Goal: Task Accomplishment & Management: Manage account settings

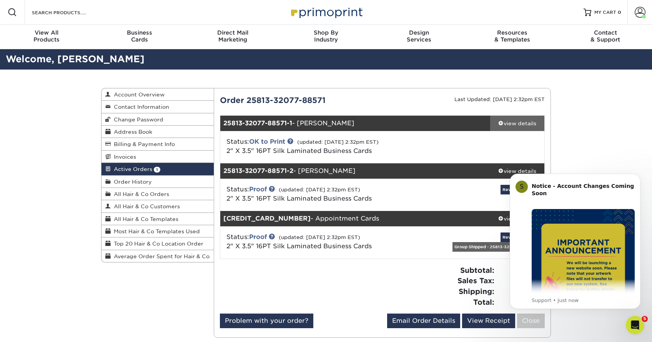
click at [510, 123] on div "view details" at bounding box center [517, 124] width 54 height 8
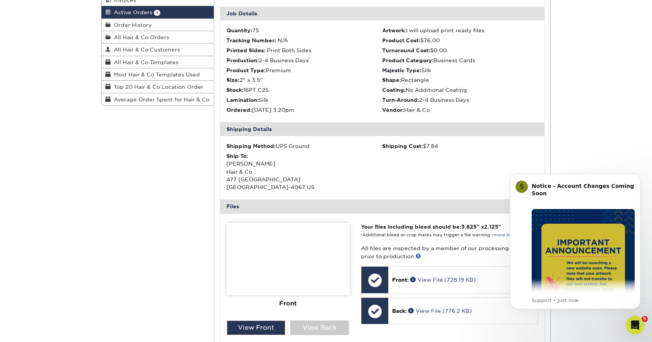
scroll to position [170, 0]
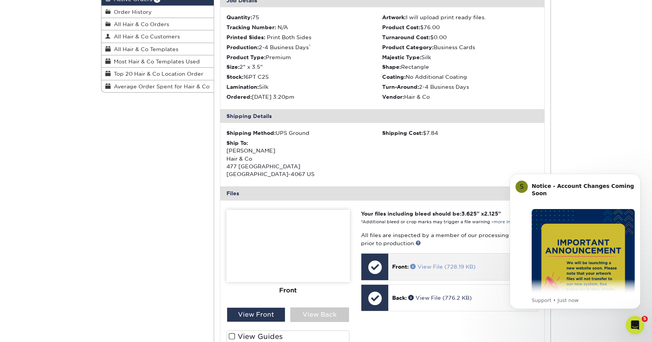
click at [436, 264] on link "View File (728.19 KB)" at bounding box center [442, 267] width 65 height 6
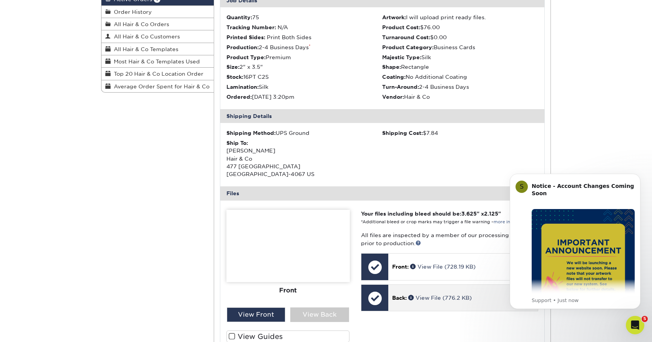
click at [422, 298] on div "Back: View File (776.2 KB)" at bounding box center [463, 298] width 150 height 26
click at [422, 295] on link "View File (776.2 KB)" at bounding box center [439, 298] width 63 height 6
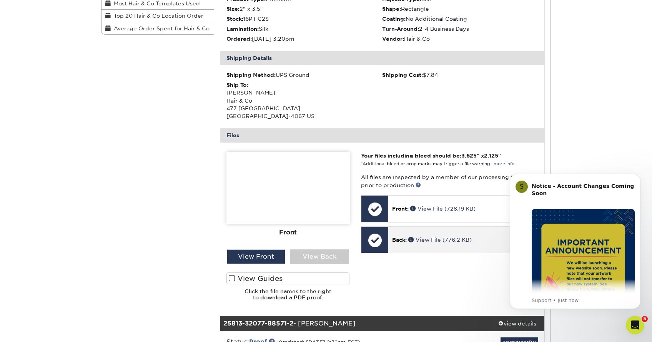
scroll to position [269, 0]
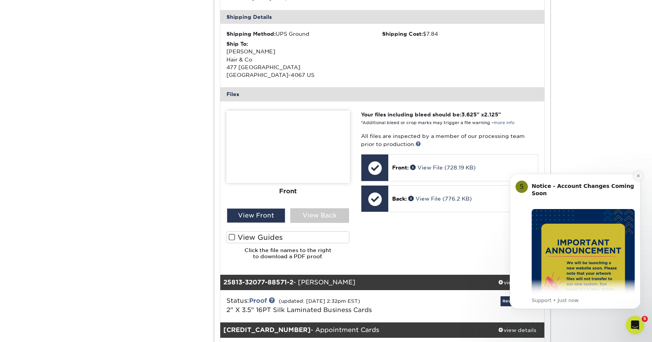
click at [642, 175] on button "Dismiss notification" at bounding box center [638, 176] width 10 height 10
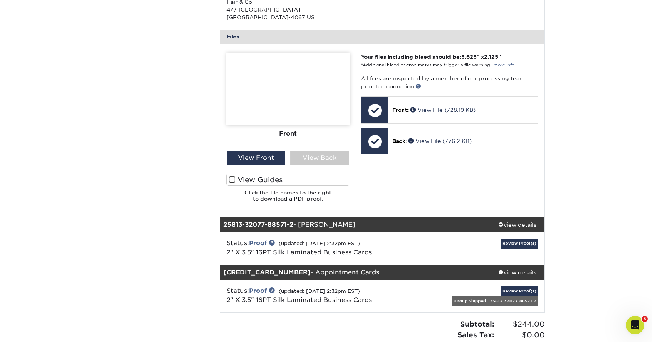
scroll to position [363, 0]
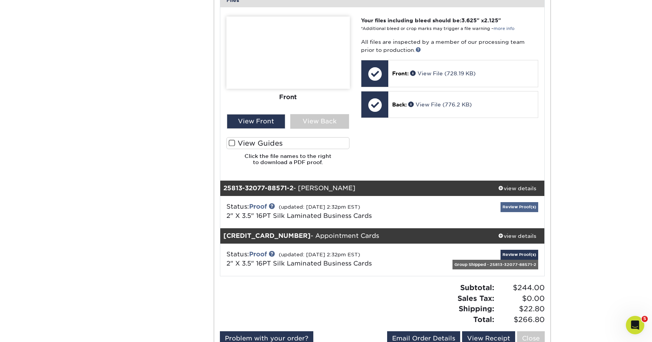
click at [518, 202] on link "Review Proof(s)" at bounding box center [520, 207] width 38 height 10
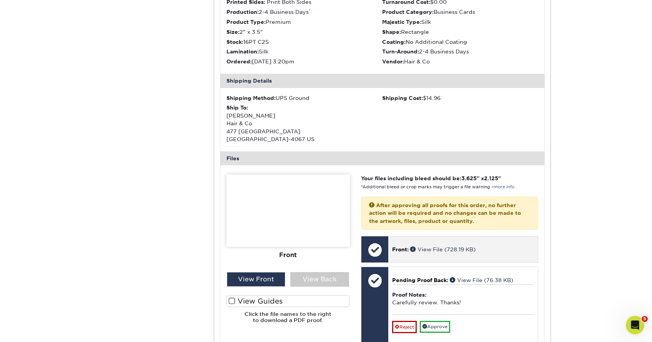
scroll to position [668, 0]
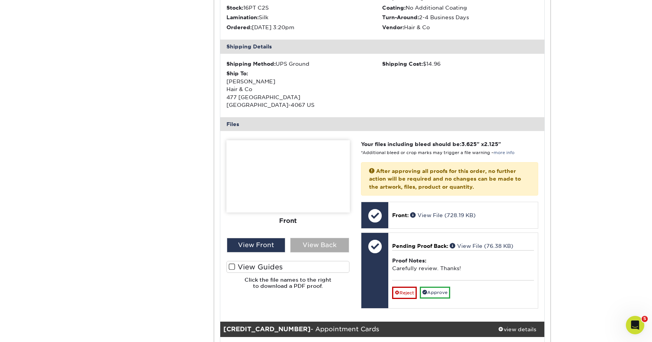
click at [317, 238] on div "View Back" at bounding box center [319, 245] width 59 height 15
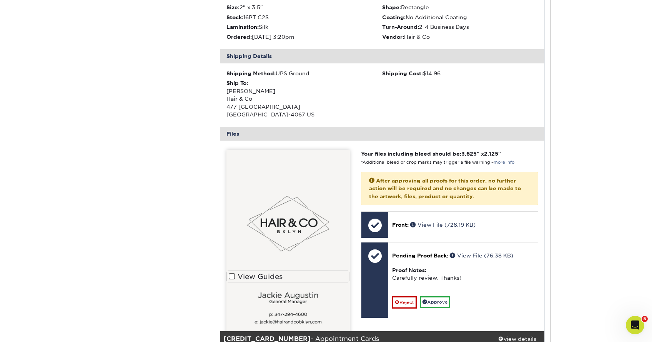
scroll to position [660, 0]
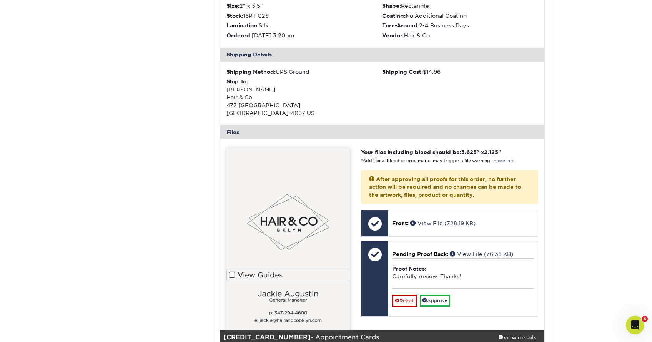
click at [298, 281] on img at bounding box center [287, 253] width 123 height 211
click at [303, 294] on img at bounding box center [287, 253] width 123 height 211
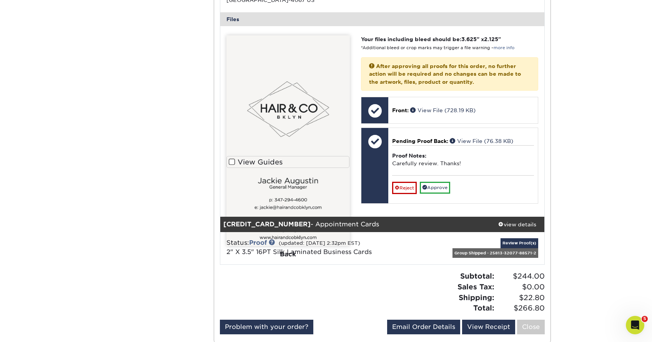
scroll to position [617, 0]
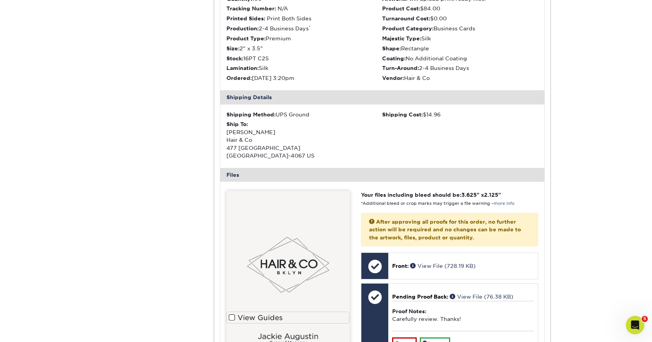
click at [300, 239] on img at bounding box center [287, 296] width 123 height 211
click at [301, 240] on img at bounding box center [287, 296] width 123 height 211
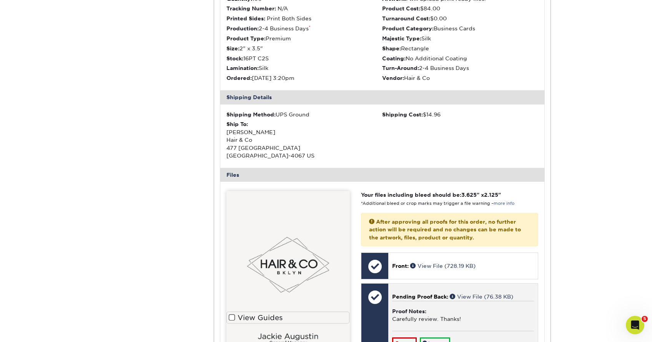
click at [418, 294] on span "Pending Proof Back:" at bounding box center [420, 297] width 56 height 6
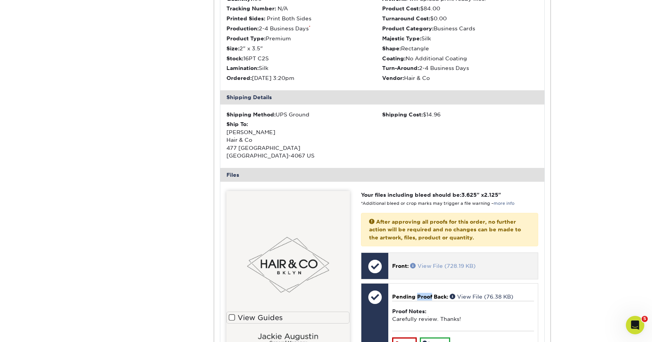
click at [429, 263] on link "View File (728.19 KB)" at bounding box center [442, 266] width 65 height 6
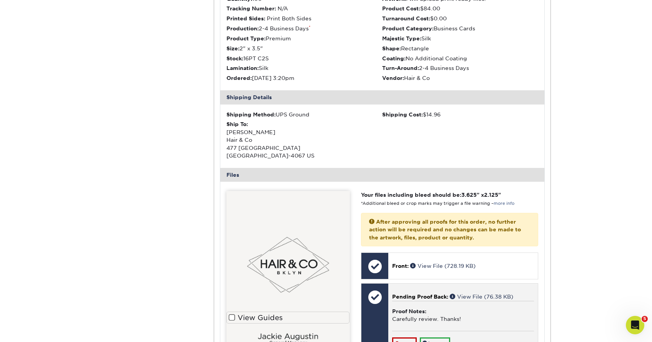
click at [407, 294] on span "Pending Proof Back:" at bounding box center [420, 297] width 56 height 6
click at [451, 302] on div "Proof Notes: Carefully review. Thanks!" at bounding box center [463, 316] width 142 height 30
click at [468, 284] on div "Pending Proof Back: View File (76.38 KB) Proof Notes: Carefully review. Thanks!…" at bounding box center [463, 321] width 150 height 75
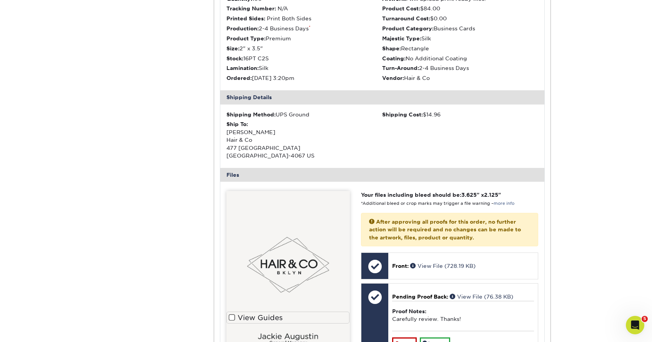
scroll to position [837, 0]
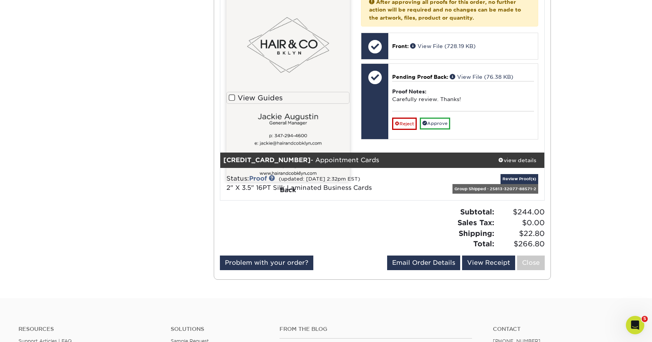
click at [323, 65] on img at bounding box center [287, 76] width 123 height 211
click at [234, 94] on span at bounding box center [232, 97] width 7 height 7
click at [0, 0] on input "View Guides" at bounding box center [0, 0] width 0 height 0
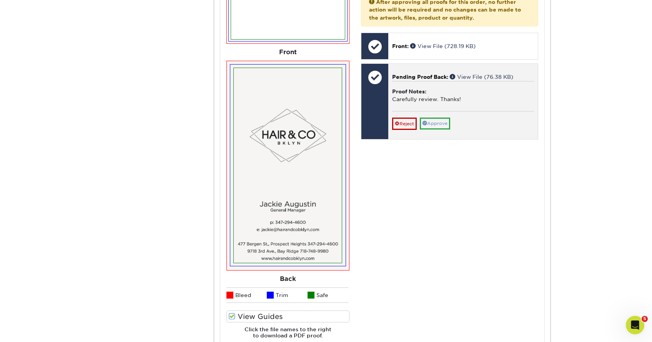
click at [437, 118] on link "Approve" at bounding box center [435, 124] width 30 height 12
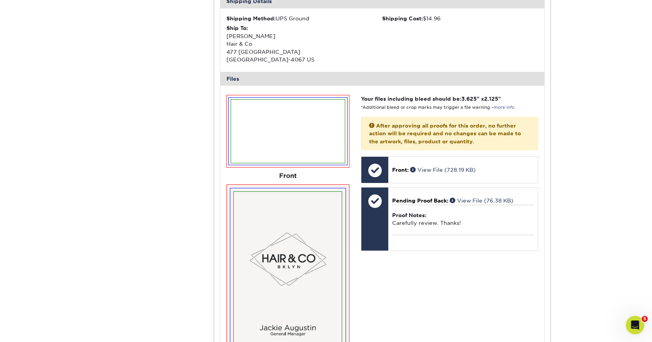
scroll to position [1046, 0]
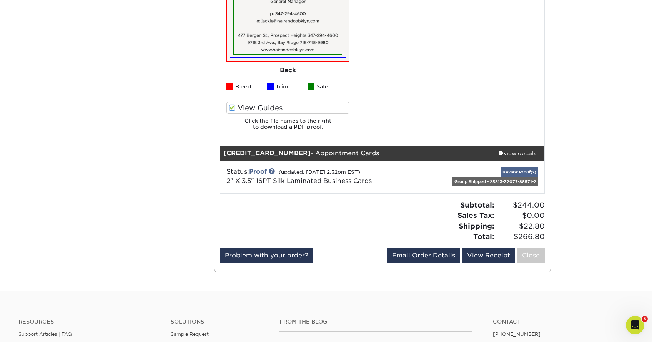
click at [519, 167] on link "Review Proof(s)" at bounding box center [520, 172] width 38 height 10
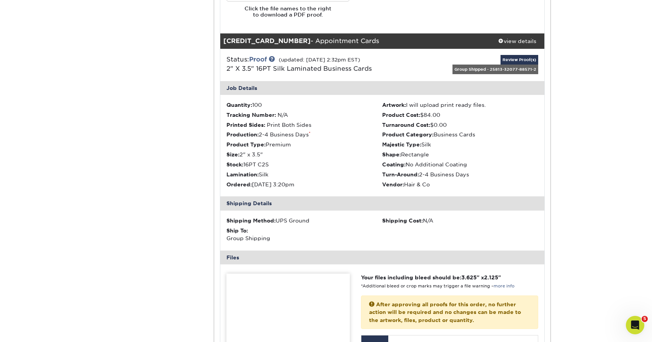
scroll to position [1294, 0]
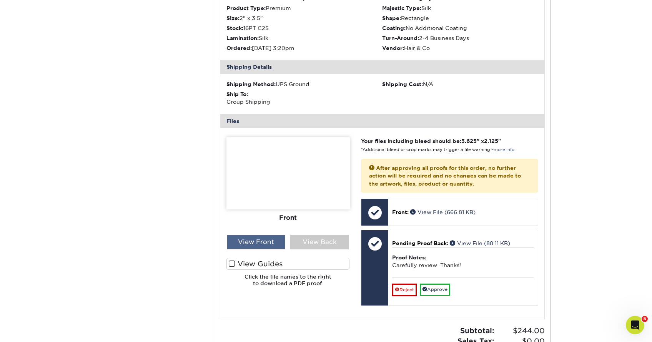
click at [262, 235] on div "View Front" at bounding box center [256, 242] width 59 height 15
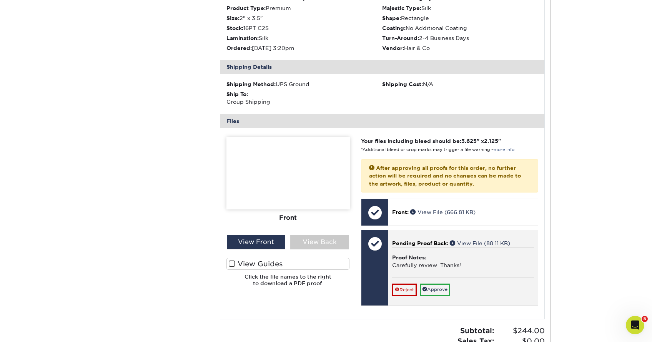
click at [434, 247] on div "Proof Notes: Carefully review. Thanks!" at bounding box center [463, 262] width 142 height 30
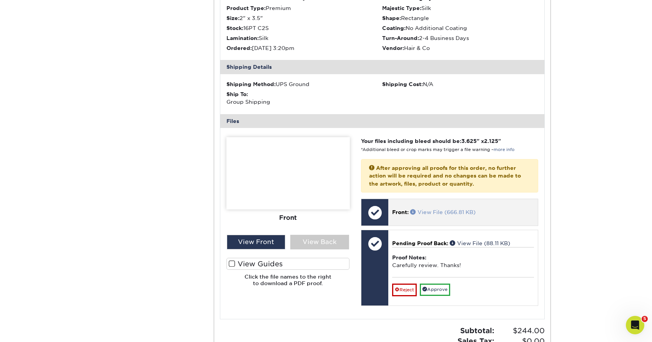
click at [417, 209] on link "View File (666.81 KB)" at bounding box center [442, 212] width 65 height 6
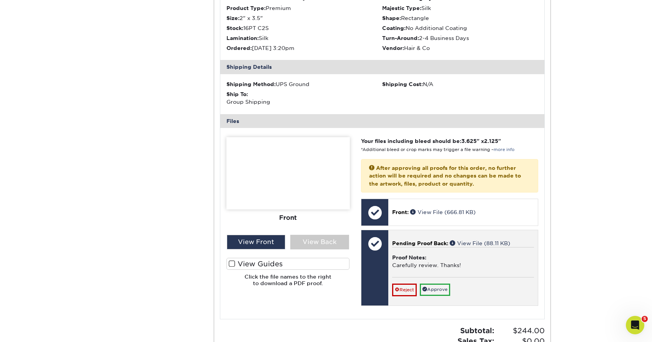
click at [411, 240] on span "Pending Proof Back:" at bounding box center [420, 243] width 56 height 6
click at [409, 230] on div "Pending Proof Back: View File (88.11 KB) Proof Notes: Carefully review. Thanks!…" at bounding box center [463, 267] width 150 height 75
click at [376, 233] on div at bounding box center [374, 243] width 27 height 27
click at [411, 247] on div "Proof Notes: Carefully review. Thanks!" at bounding box center [463, 262] width 142 height 30
click at [422, 254] on strong "Proof Notes:" at bounding box center [409, 257] width 34 height 6
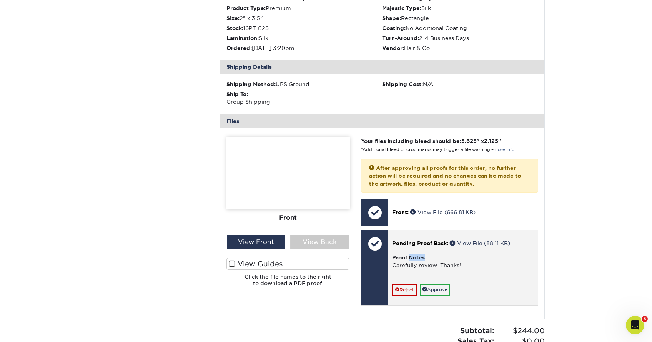
click at [422, 254] on strong "Proof Notes:" at bounding box center [409, 257] width 34 height 6
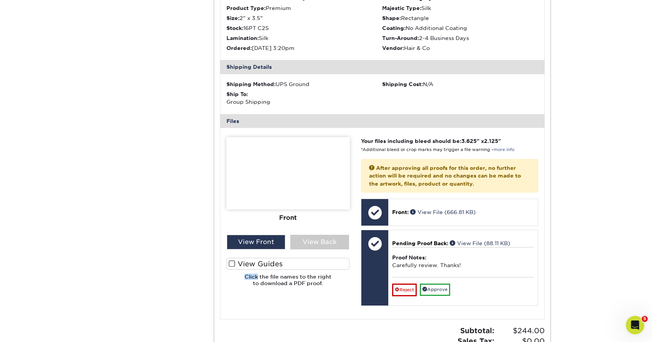
drag, startPoint x: 232, startPoint y: 251, endPoint x: 246, endPoint y: 248, distance: 14.6
click at [231, 260] on span at bounding box center [232, 263] width 7 height 7
click at [0, 0] on input "View Guides" at bounding box center [0, 0] width 0 height 0
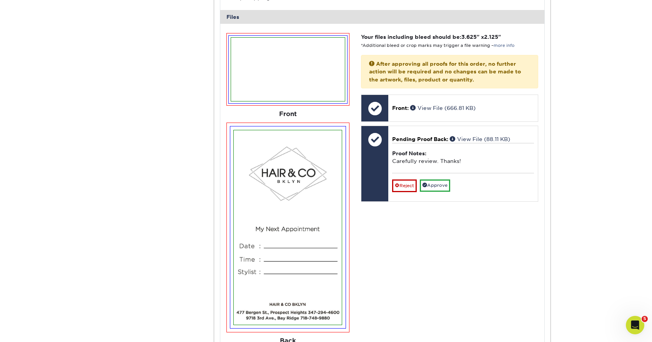
scroll to position [1400, 0]
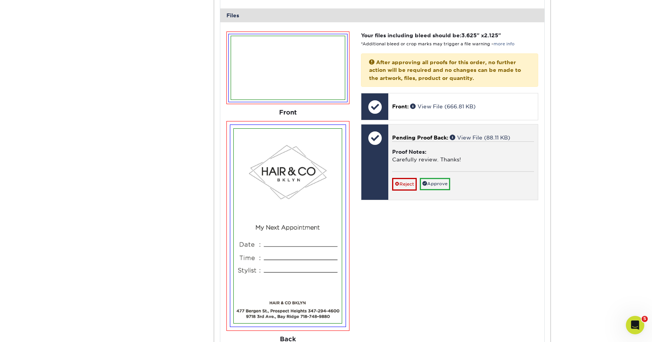
click at [408, 146] on div "Proof Notes: Carefully review. Thanks!" at bounding box center [463, 156] width 142 height 30
click at [404, 178] on link "Reject" at bounding box center [404, 184] width 25 height 12
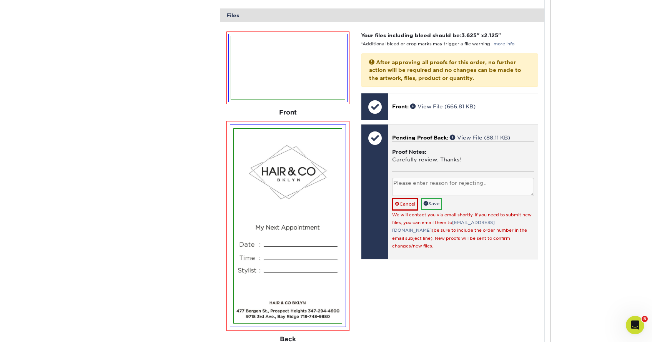
click at [432, 178] on textarea at bounding box center [463, 187] width 142 height 18
type textarea "W"
click at [466, 178] on textarea "could you add the last line of the website. [DOMAIN_NAME]" at bounding box center [463, 187] width 142 height 18
type textarea "could you add the last line under Bay Ridge of the website. [DOMAIN_NAME]"
click at [431, 198] on link "Save" at bounding box center [431, 204] width 21 height 12
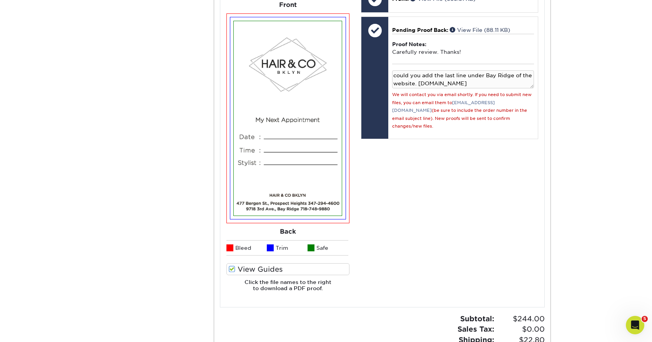
scroll to position [1509, 0]
